Goal: Task Accomplishment & Management: Use online tool/utility

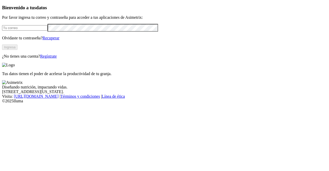
type input "[PERSON_NAME][EMAIL_ADDRESS][PERSON_NAME][DOMAIN_NAME]"
click at [17, 50] on button "Ingresa" at bounding box center [9, 47] width 15 height 5
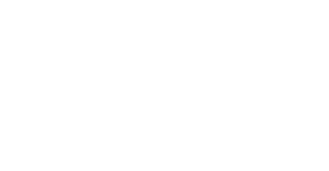
click at [264, 66] on div at bounding box center [166, 85] width 329 height 171
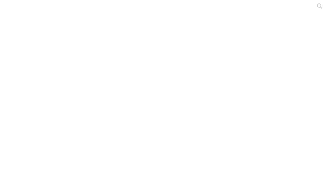
click at [60, 64] on div at bounding box center [166, 85] width 329 height 171
click at [85, 99] on div at bounding box center [166, 85] width 329 height 171
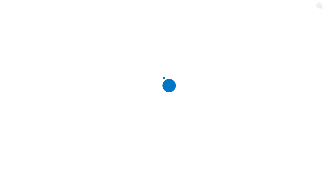
click at [86, 64] on div at bounding box center [166, 85] width 329 height 171
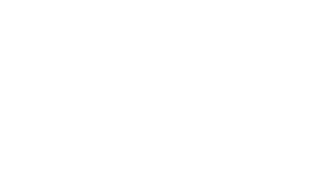
scroll to position [32, 0]
type input "AA"
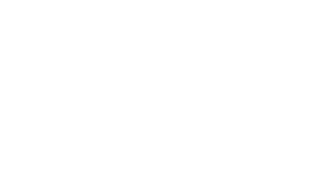
type input "AA"
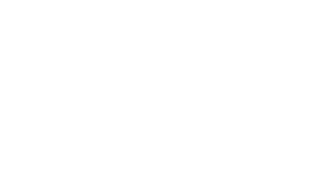
type input "AA"
